Goal: Find specific page/section: Find specific page/section

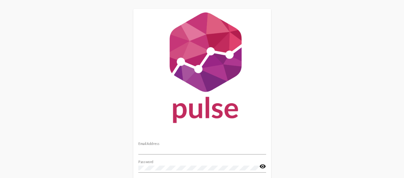
scroll to position [53, 0]
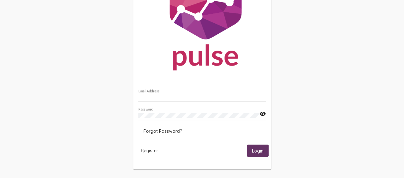
type input "[EMAIL_ADDRESS][DOMAIN_NAME]"
click at [261, 150] on span "Login" at bounding box center [257, 151] width 11 height 6
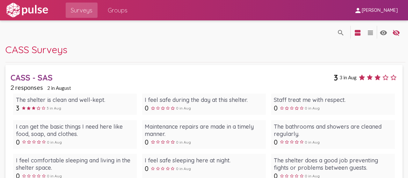
click at [364, 11] on span "[PERSON_NAME]" at bounding box center [380, 11] width 36 height 6
click at [364, 11] on div at bounding box center [204, 89] width 408 height 178
click at [46, 74] on div "CASS - SAS" at bounding box center [172, 78] width 323 height 10
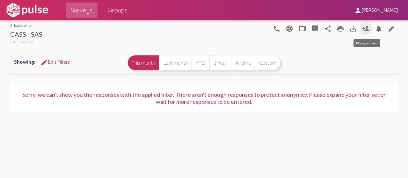
click at [364, 29] on mat-icon "person_add" at bounding box center [366, 29] width 8 height 8
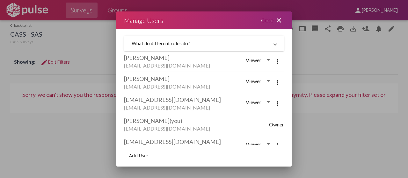
click at [276, 19] on mat-icon "close" at bounding box center [279, 21] width 8 height 8
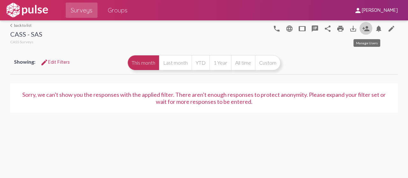
click at [365, 27] on mat-icon "person_add" at bounding box center [366, 29] width 8 height 8
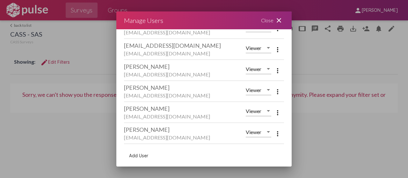
scroll to position [221, 0]
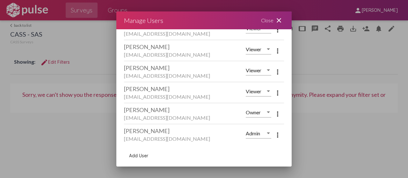
click at [280, 20] on mat-icon "close" at bounding box center [279, 21] width 8 height 8
